Goal: Task Accomplishment & Management: Complete application form

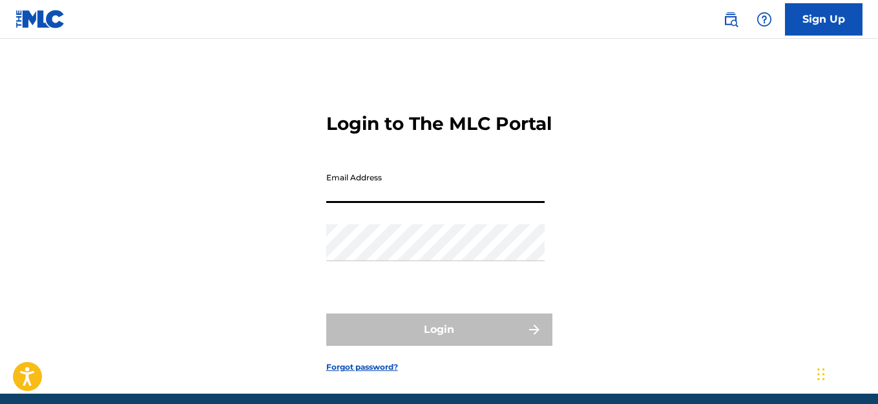
type input "[PERSON_NAME][EMAIL_ADDRESS][PERSON_NAME][DOMAIN_NAME]"
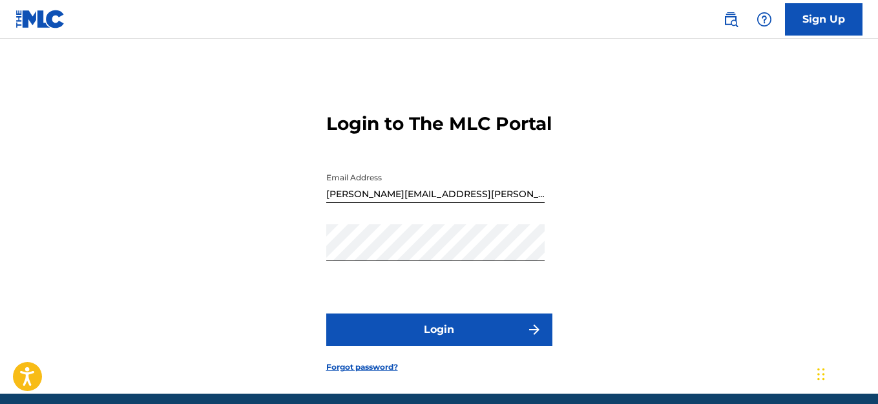
click at [425, 336] on button "Login" at bounding box center [439, 329] width 226 height 32
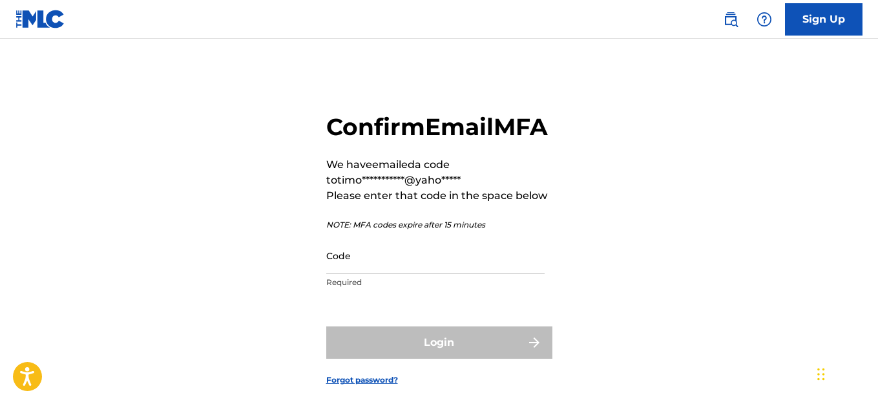
click at [347, 274] on input "Code" at bounding box center [435, 255] width 218 height 37
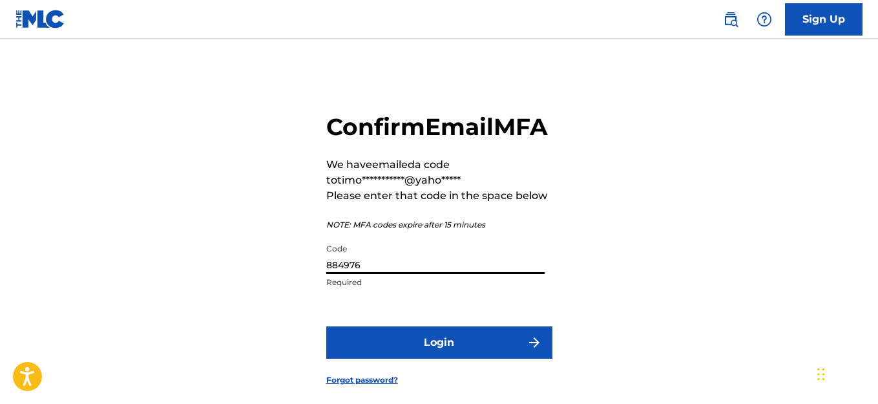
type input "884976"
click at [385, 358] on button "Login" at bounding box center [439, 342] width 226 height 32
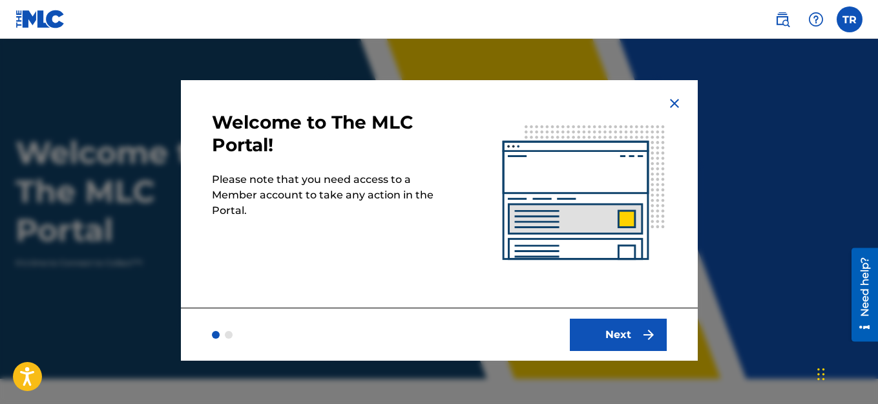
click at [641, 332] on img "submit" at bounding box center [648, 334] width 15 height 15
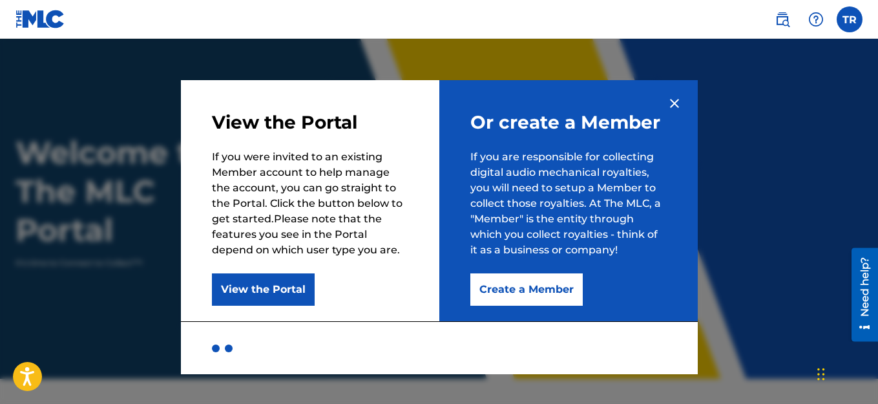
click at [523, 293] on button "Create a Member" at bounding box center [526, 289] width 112 height 32
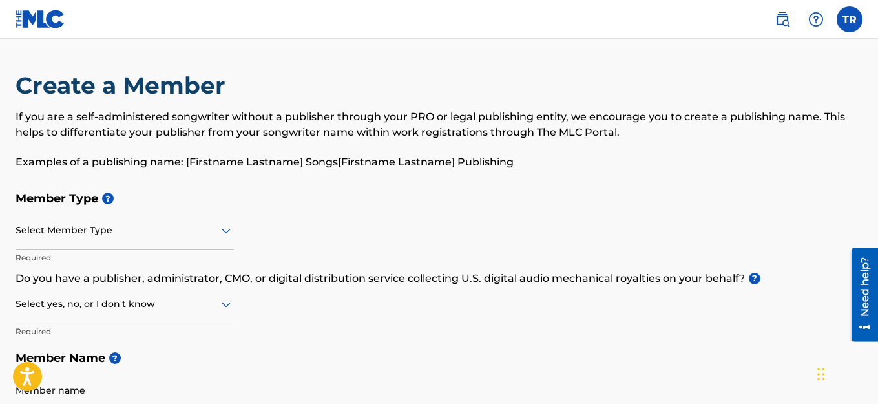
click at [222, 230] on icon at bounding box center [226, 231] width 9 height 5
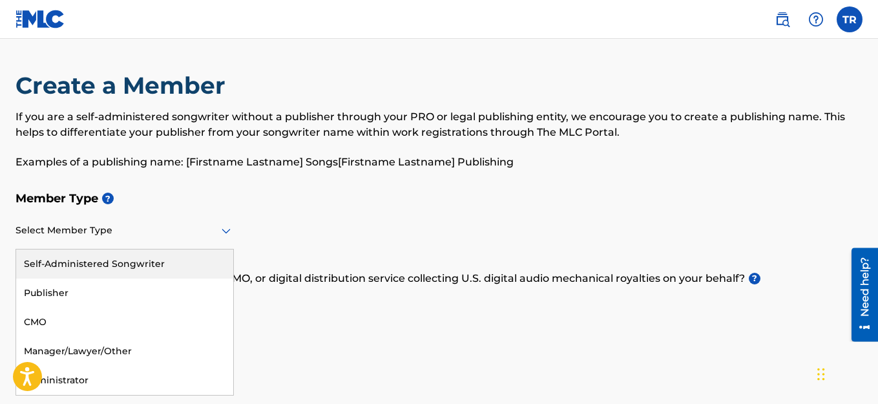
click at [160, 259] on div "Self-Administered Songwriter" at bounding box center [124, 263] width 217 height 29
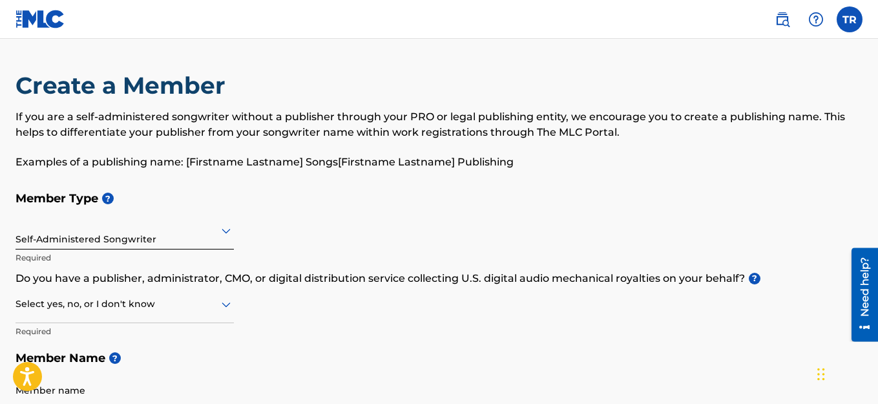
click at [225, 303] on icon at bounding box center [225, 303] width 15 height 15
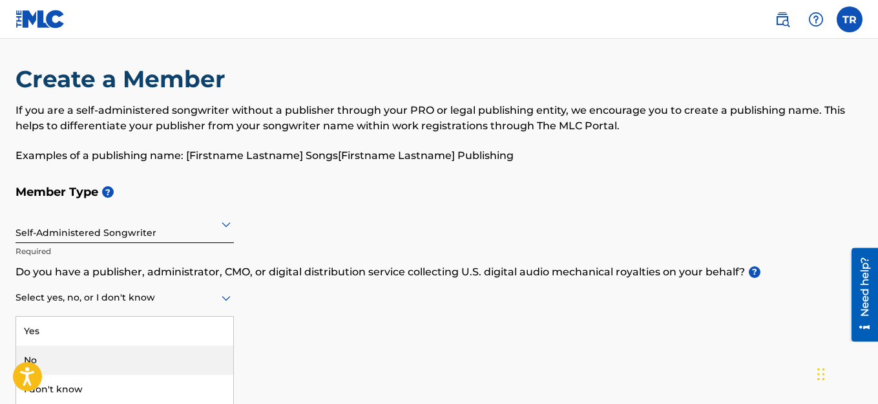
click at [56, 356] on div "No" at bounding box center [124, 360] width 217 height 29
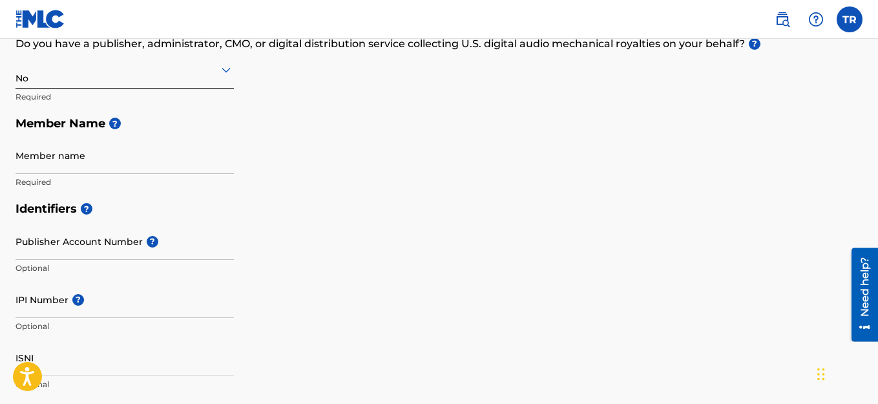
scroll to position [252, 0]
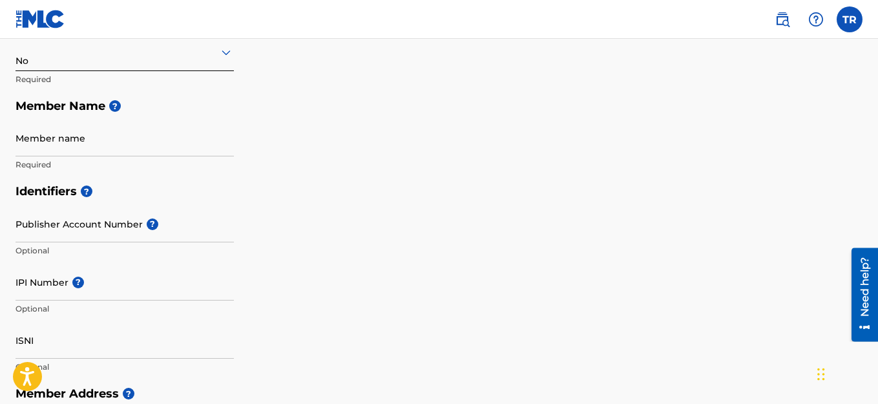
click at [152, 144] on input "Member name" at bounding box center [124, 137] width 218 height 37
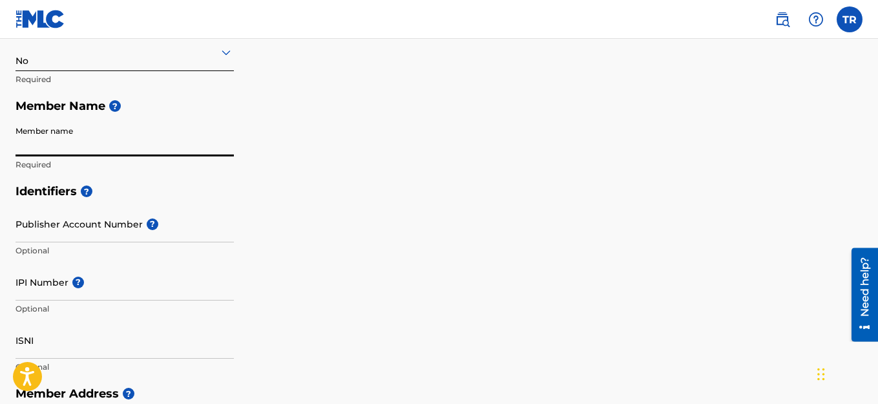
type input "[PERSON_NAME]"
type input "[STREET_ADDRESS]"
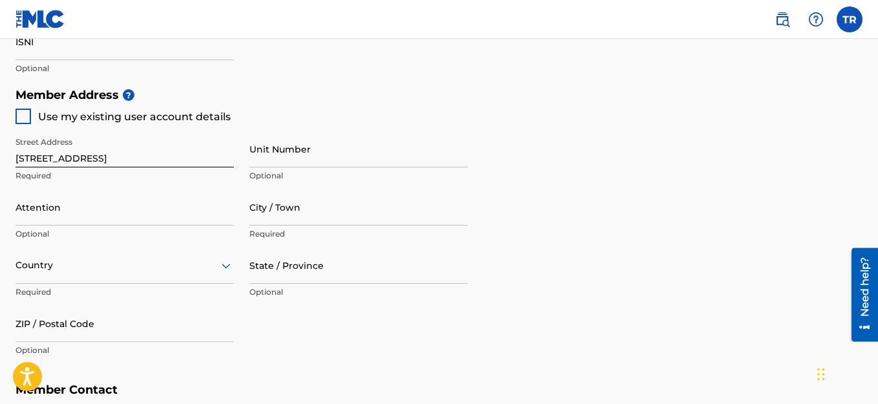
scroll to position [552, 0]
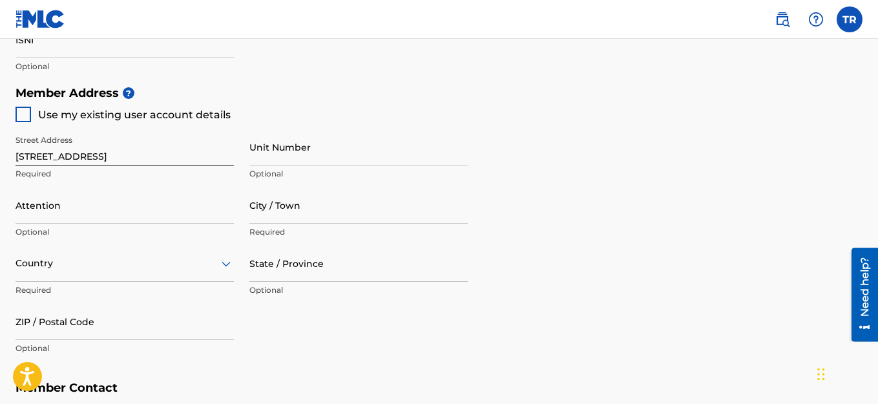
click at [98, 208] on input "Attention" at bounding box center [124, 205] width 218 height 37
type input "[PERSON_NAME]"
type input "[GEOGRAPHIC_DATA]"
type input "[US_STATE]"
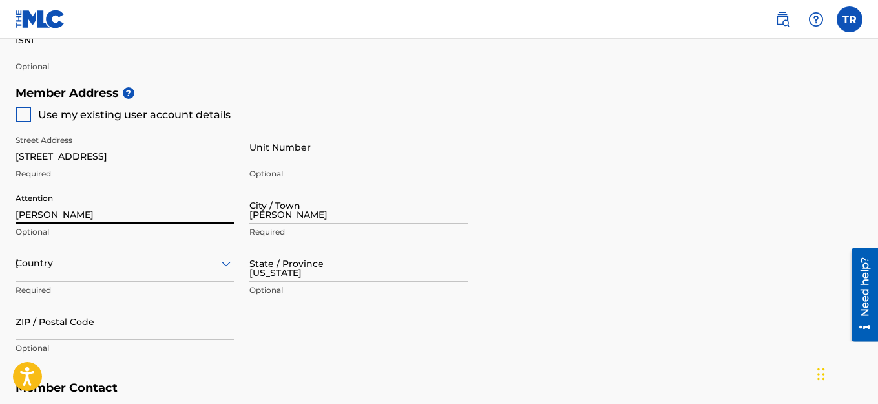
type input "27105"
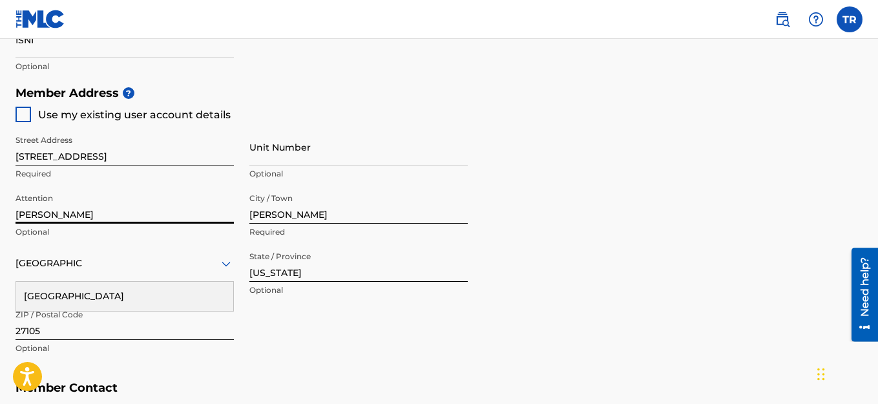
click at [161, 287] on div "[GEOGRAPHIC_DATA]" at bounding box center [124, 296] width 217 height 29
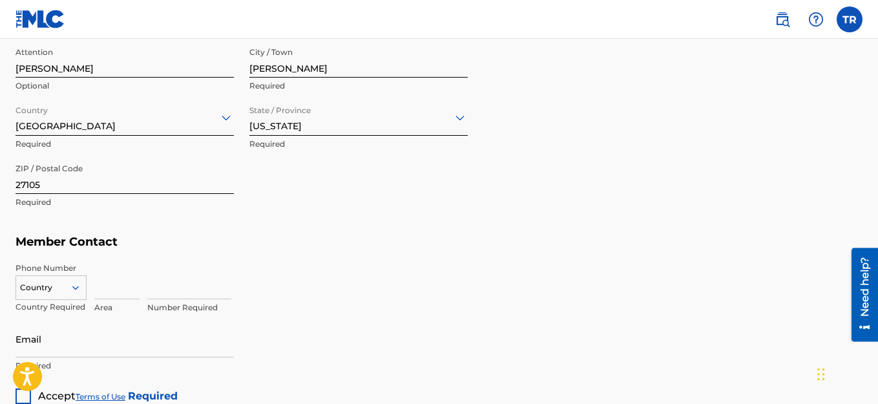
scroll to position [699, 0]
click at [74, 289] on div "Country" at bounding box center [50, 283] width 71 height 19
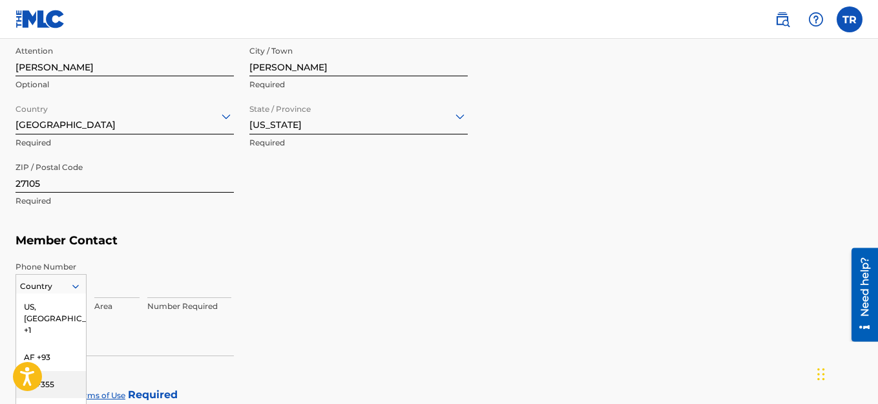
scroll to position [783, 0]
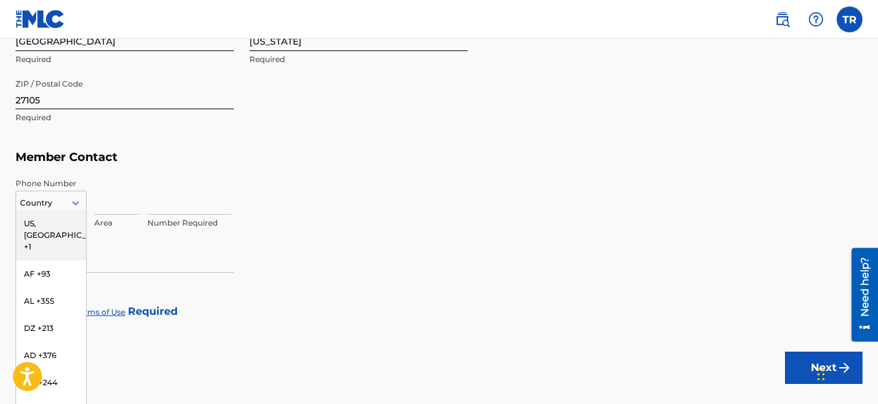
click at [48, 221] on div "US, [GEOGRAPHIC_DATA] +1" at bounding box center [51, 235] width 70 height 50
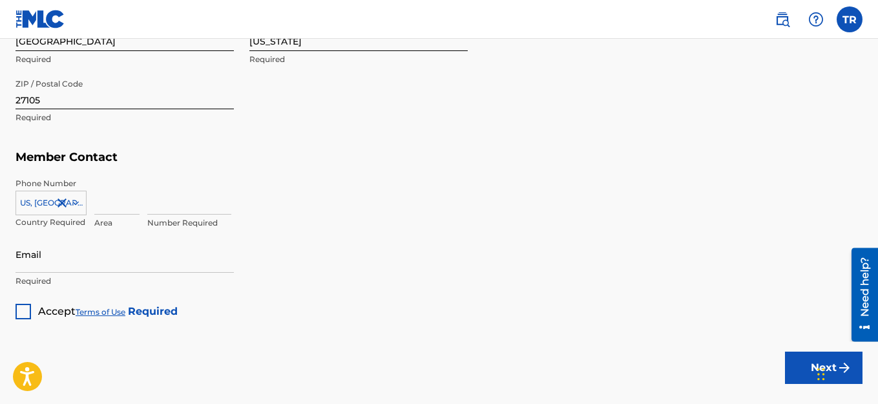
click at [96, 203] on input at bounding box center [116, 196] width 45 height 37
type input "336"
click at [168, 204] on input at bounding box center [189, 196] width 84 height 37
type input "9543656"
click at [160, 273] on div "Email Required" at bounding box center [124, 265] width 218 height 58
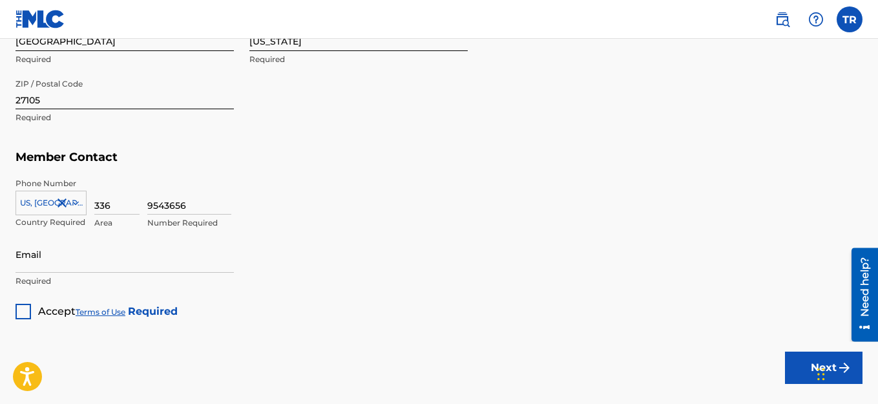
click at [147, 265] on input "Email" at bounding box center [124, 254] width 218 height 37
type input "[PERSON_NAME][EMAIL_ADDRESS][PERSON_NAME][DOMAIN_NAME]"
click at [27, 310] on div at bounding box center [22, 311] width 15 height 15
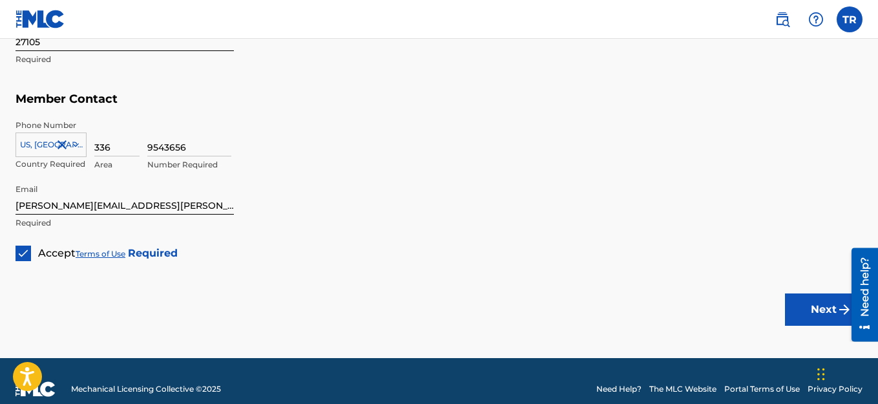
scroll to position [857, 0]
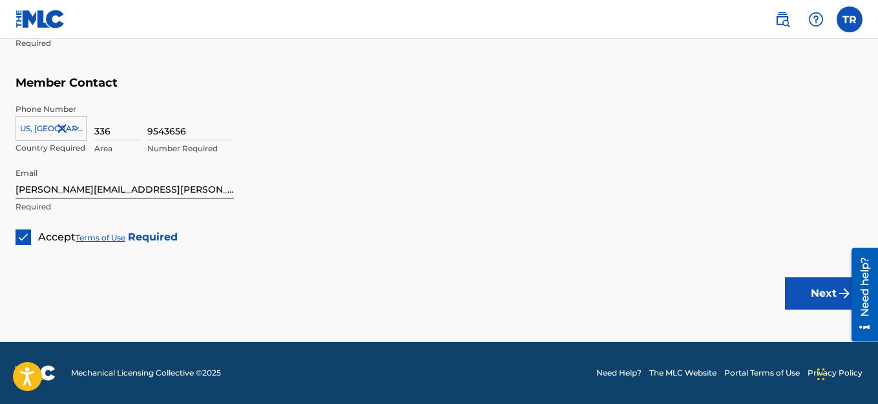
click at [834, 300] on button "Next" at bounding box center [823, 293] width 77 height 32
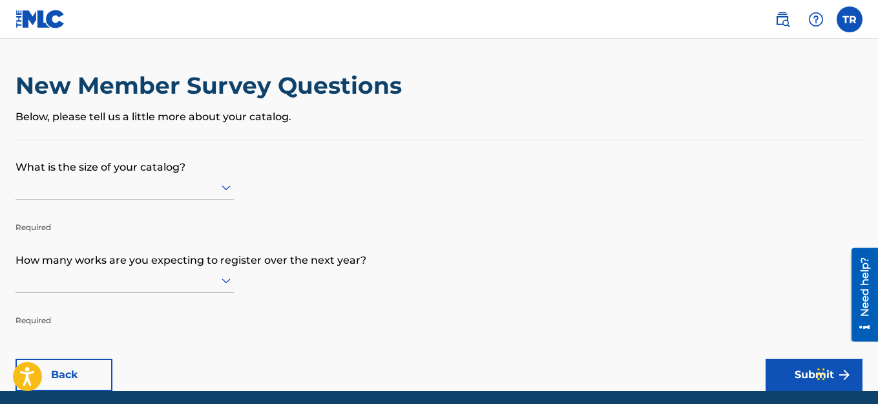
click at [222, 183] on icon at bounding box center [225, 187] width 15 height 15
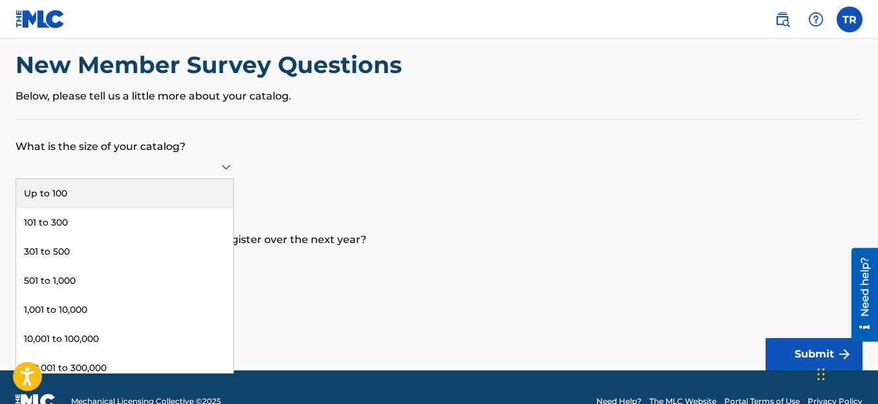
scroll to position [49, 0]
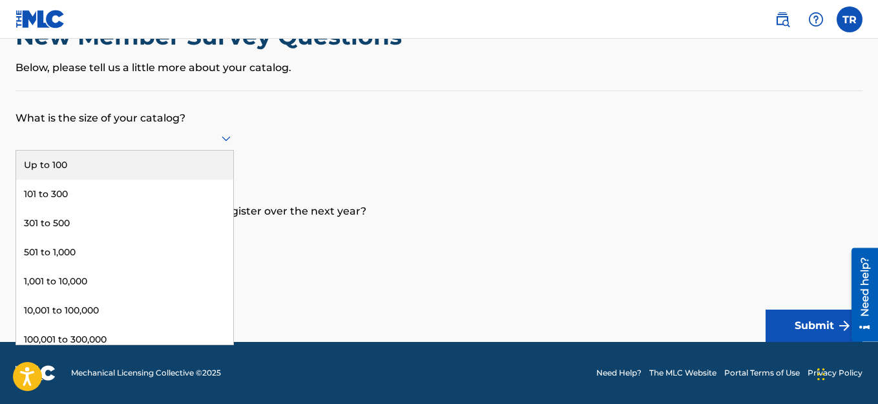
click at [158, 167] on div "Up to 100" at bounding box center [124, 164] width 217 height 29
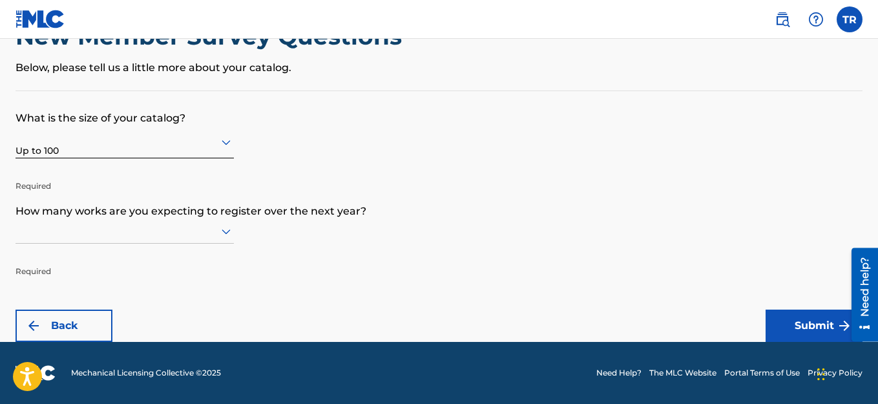
click at [222, 231] on icon at bounding box center [225, 230] width 15 height 15
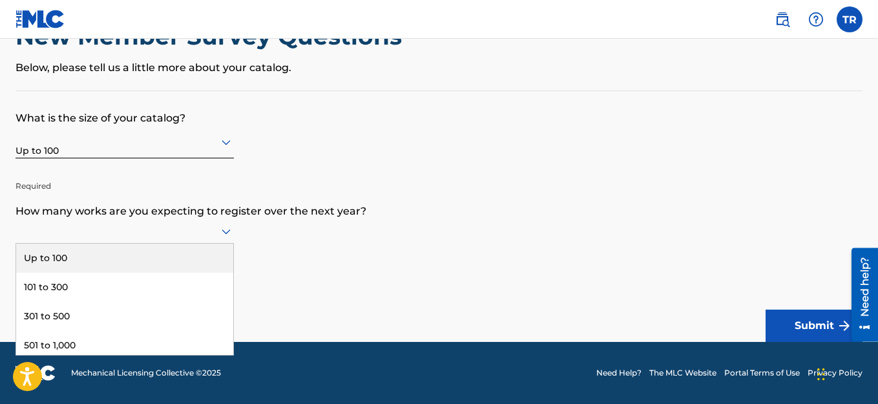
click at [183, 258] on div "Up to 100" at bounding box center [124, 257] width 217 height 29
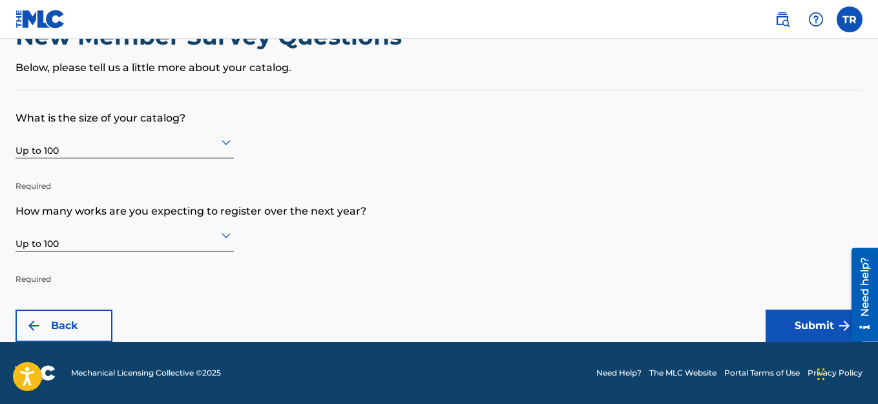
click at [796, 322] on button "Submit" at bounding box center [813, 325] width 97 height 32
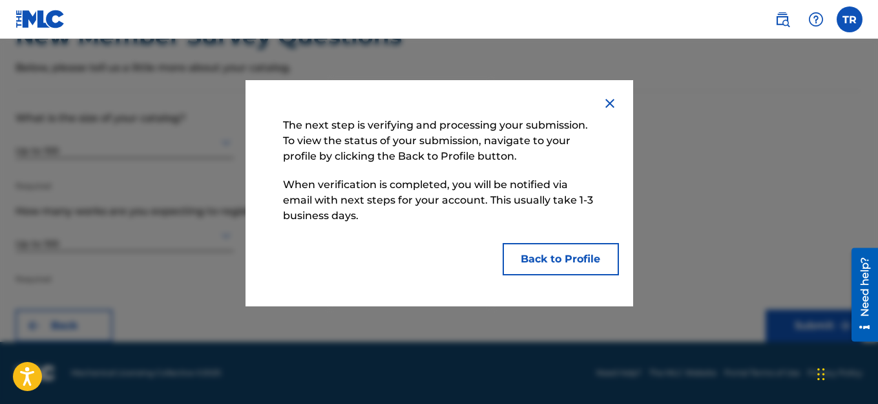
click at [561, 256] on button "Back to Profile" at bounding box center [560, 259] width 116 height 32
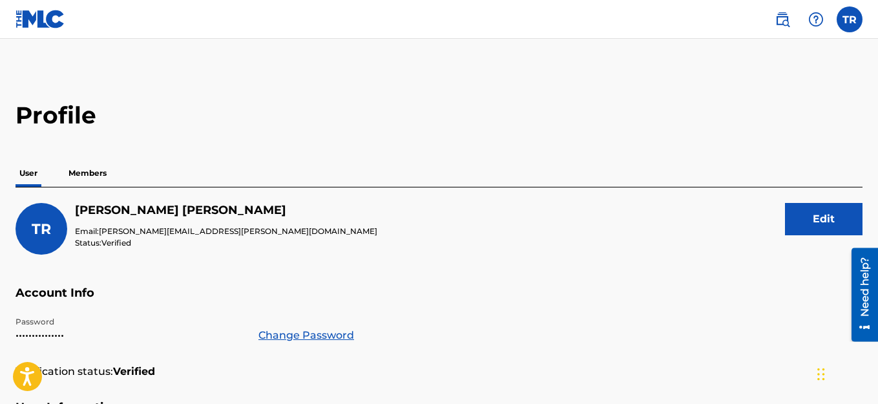
click at [93, 172] on p "Members" at bounding box center [88, 173] width 46 height 27
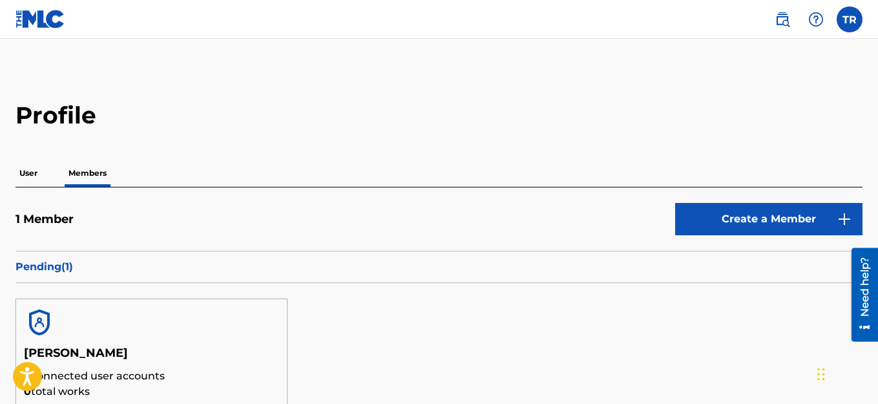
click at [26, 174] on p "User" at bounding box center [28, 173] width 26 height 27
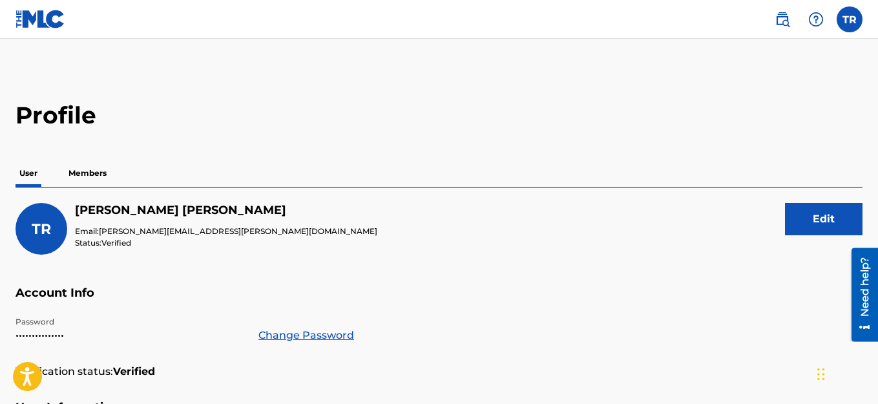
click at [851, 20] on label at bounding box center [849, 19] width 26 height 26
click at [849, 19] on input "TR [PERSON_NAME] [PERSON_NAME][EMAIL_ADDRESS][PERSON_NAME][DOMAIN_NAME] Notific…" at bounding box center [849, 19] width 0 height 0
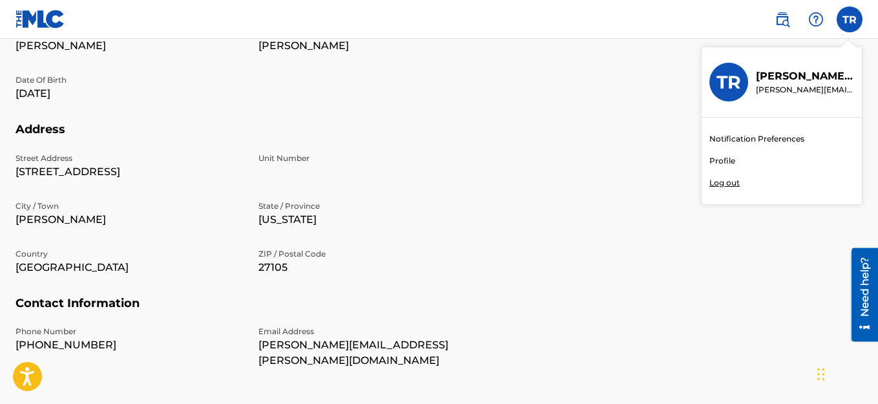
scroll to position [466, 0]
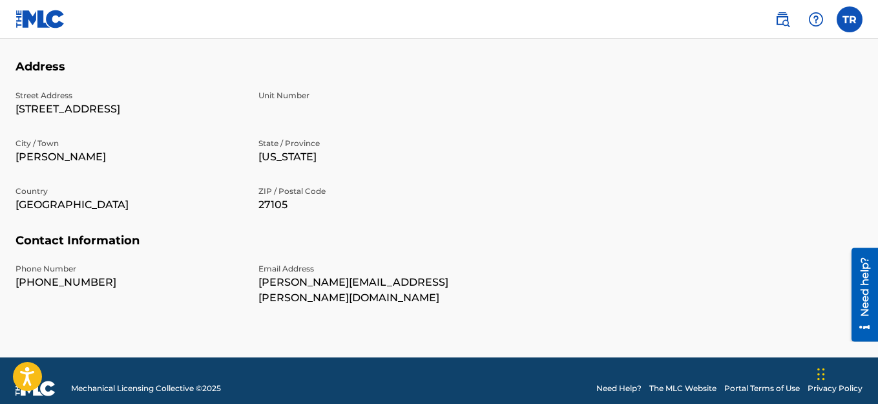
click at [851, 20] on div "TR TR [PERSON_NAME] [PERSON_NAME][EMAIL_ADDRESS][PERSON_NAME][DOMAIN_NAME] Noti…" at bounding box center [849, 19] width 26 height 26
click at [851, 20] on label at bounding box center [849, 19] width 26 height 26
click at [849, 19] on input "TR [PERSON_NAME] [PERSON_NAME][EMAIL_ADDRESS][PERSON_NAME][DOMAIN_NAME] Notific…" at bounding box center [849, 19] width 0 height 0
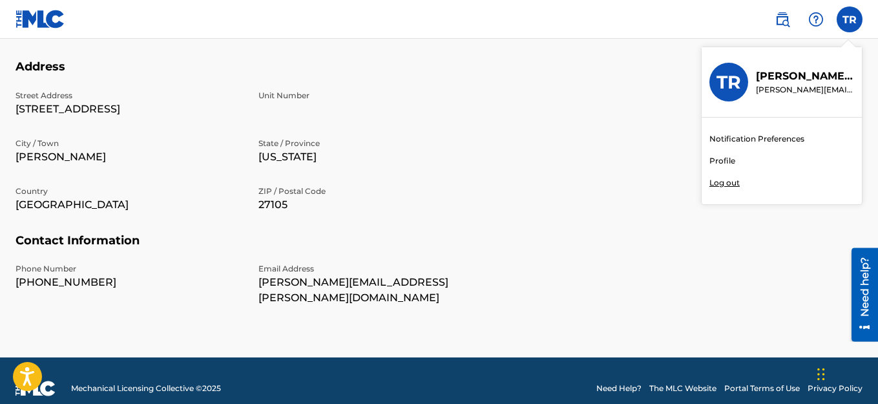
click at [718, 161] on link "Profile" at bounding box center [722, 161] width 26 height 12
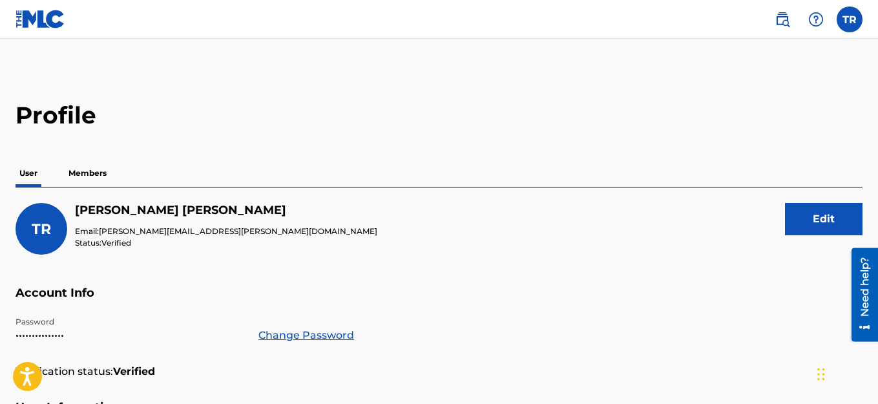
click at [52, 25] on img at bounding box center [40, 19] width 50 height 19
